Goal: Download file/media

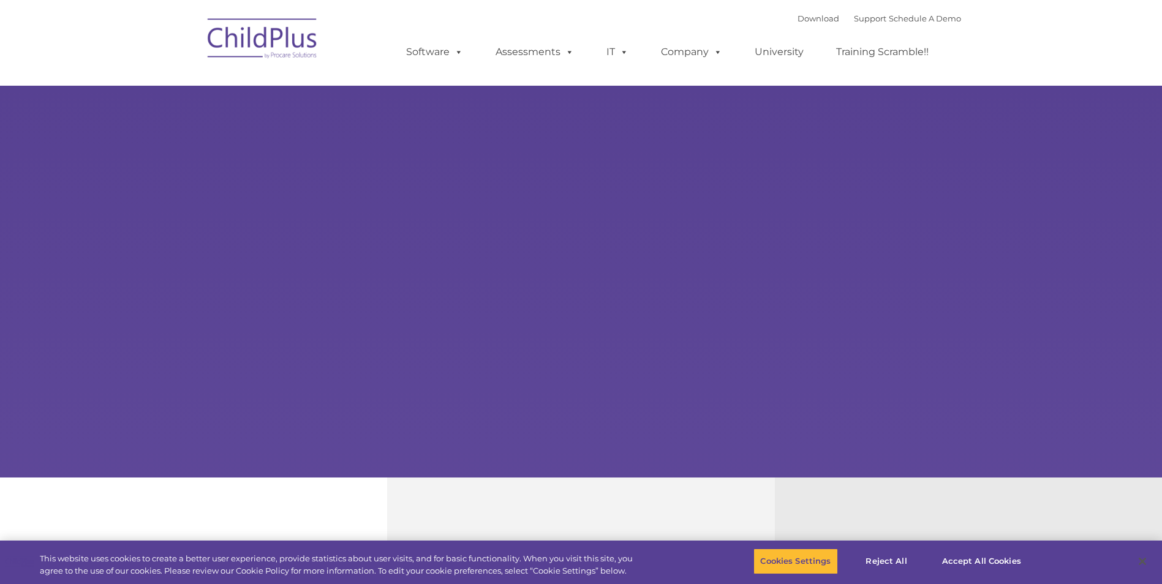
select select "MEDIUM"
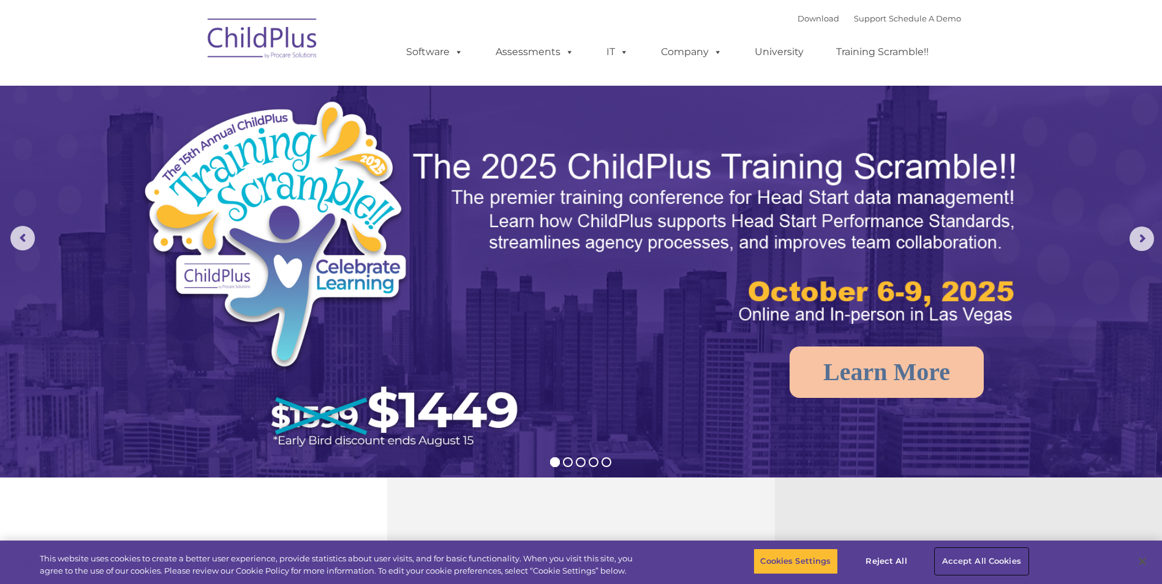
click at [970, 556] on button "Accept All Cookies" at bounding box center [981, 562] width 92 height 26
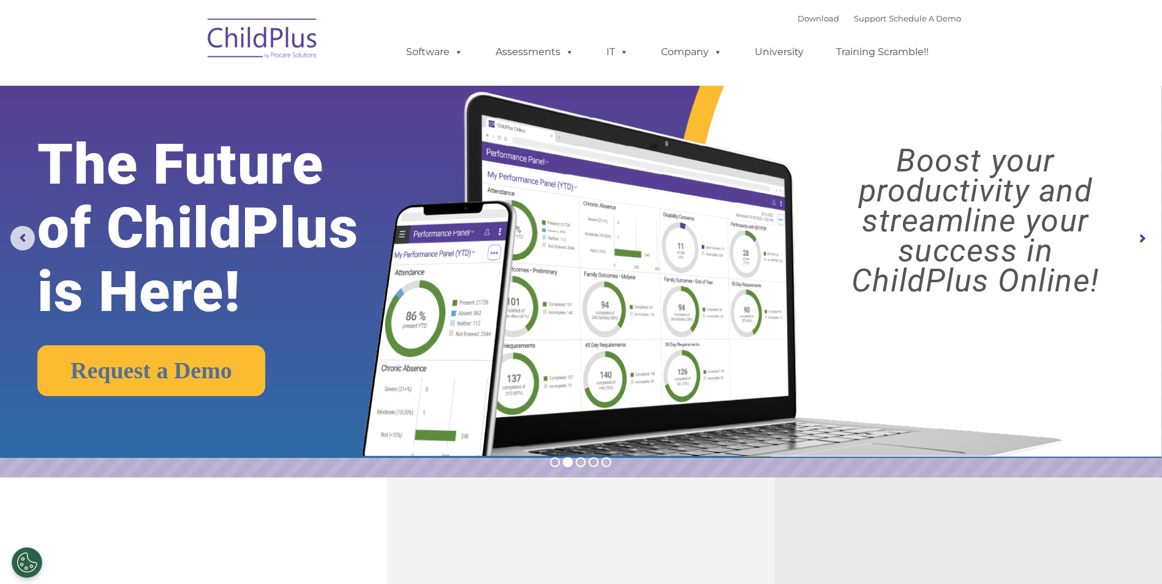
click at [237, 37] on img at bounding box center [263, 40] width 123 height 61
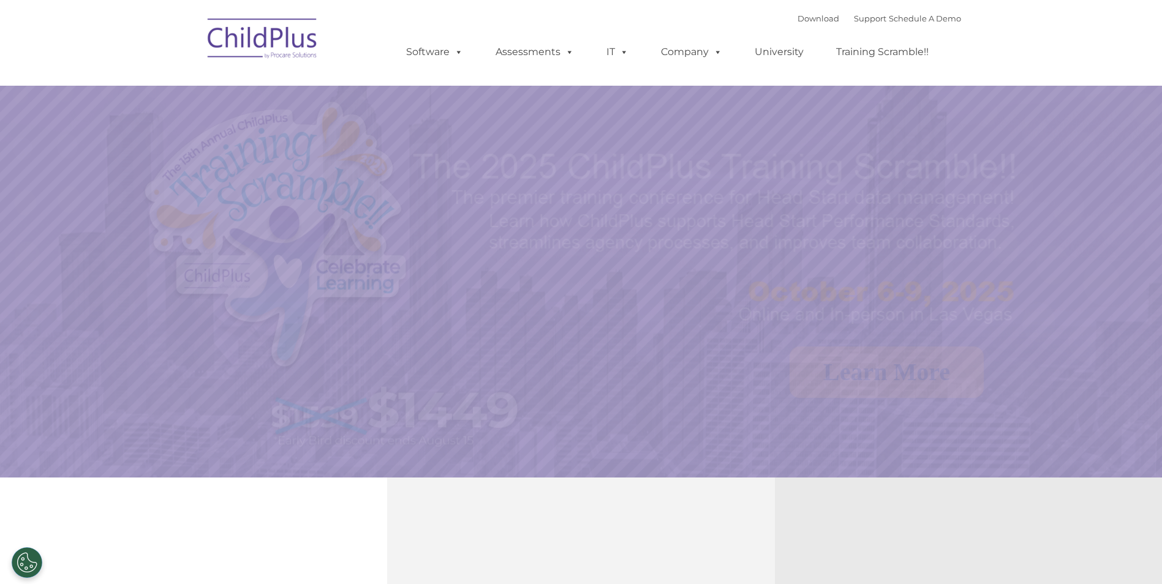
select select "MEDIUM"
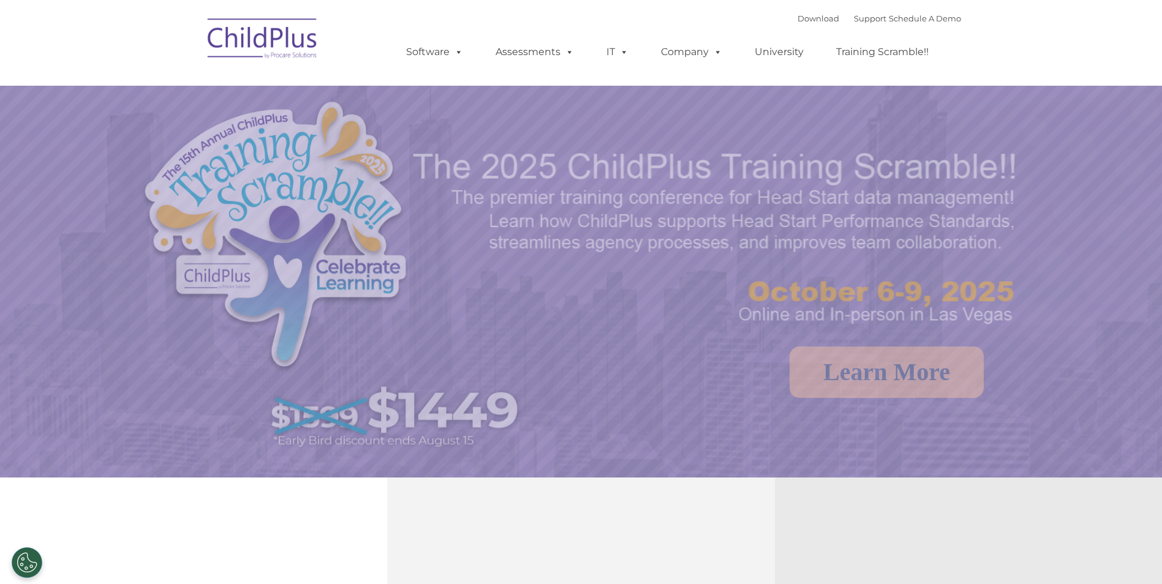
select select "MEDIUM"
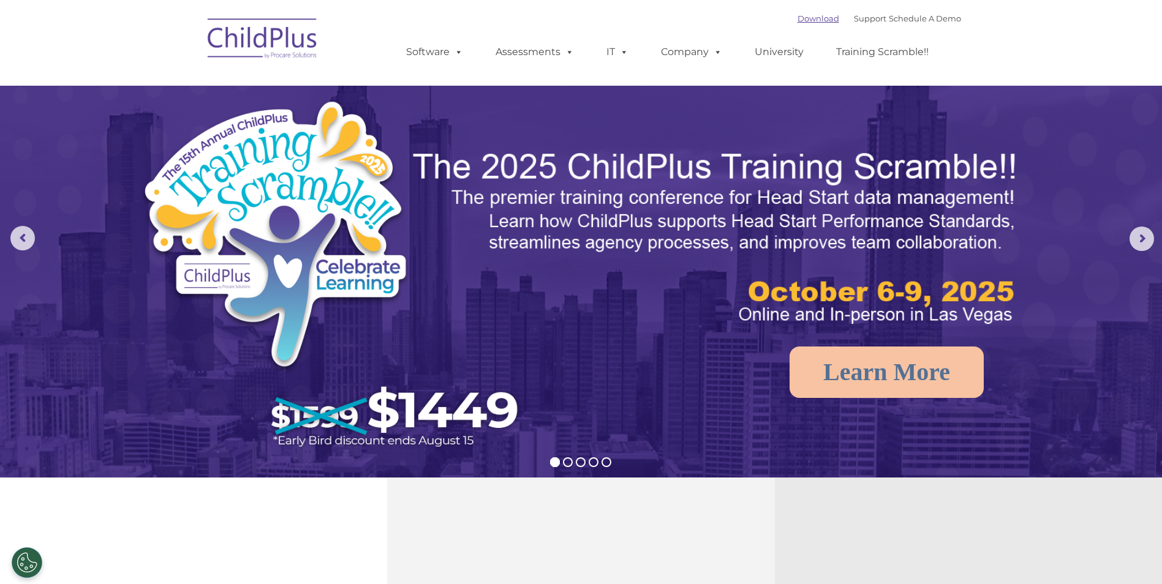
click at [801, 17] on link "Download" at bounding box center [819, 18] width 42 height 10
